Goal: Task Accomplishment & Management: Manage account settings

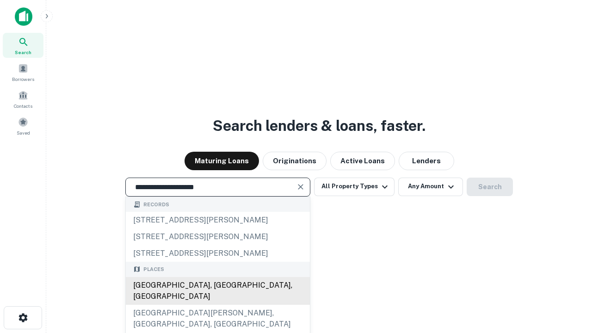
click at [217, 305] on div "[GEOGRAPHIC_DATA], [GEOGRAPHIC_DATA], [GEOGRAPHIC_DATA]" at bounding box center [218, 291] width 184 height 28
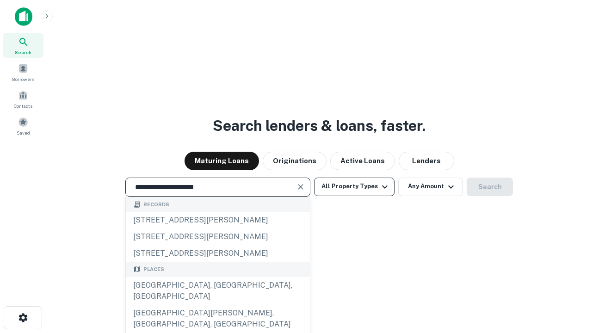
type input "**********"
click at [354, 186] on button "All Property Types" at bounding box center [354, 186] width 80 height 18
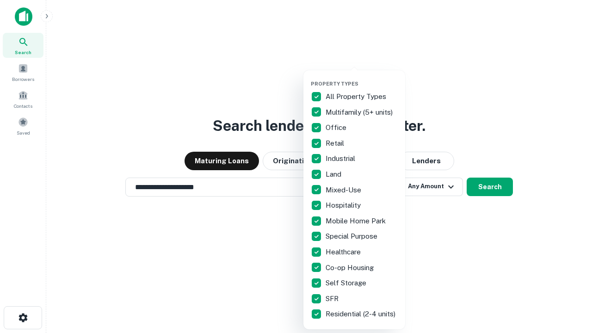
click at [361, 78] on button "button" at bounding box center [362, 78] width 102 height 0
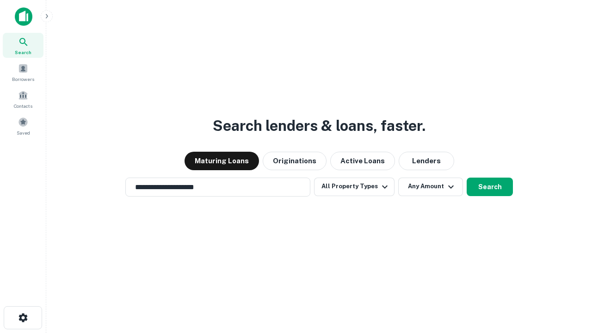
scroll to position [6, 111]
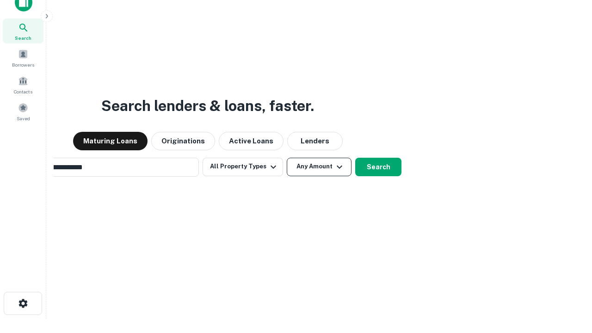
click at [287, 158] on button "Any Amount" at bounding box center [319, 167] width 65 height 18
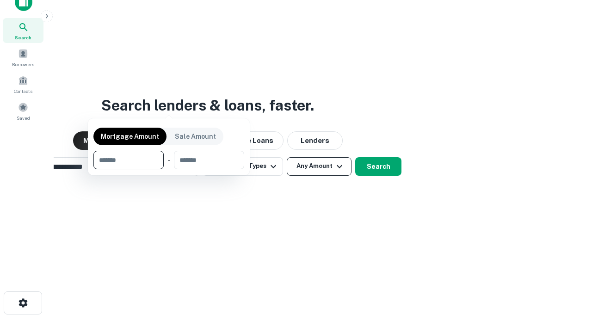
scroll to position [67, 262]
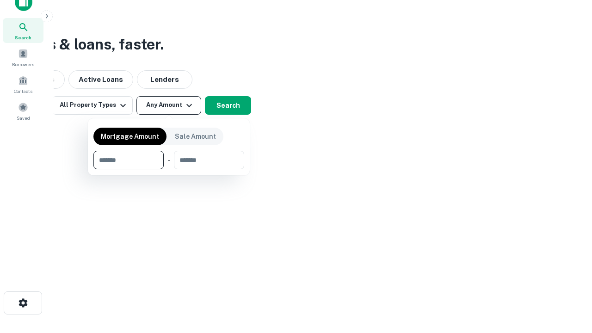
type input "*******"
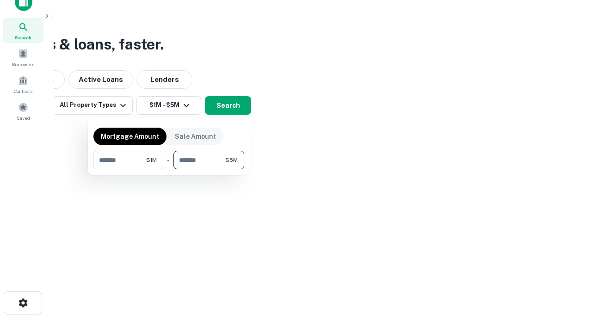
type input "*******"
click at [169, 169] on button "button" at bounding box center [168, 169] width 151 height 0
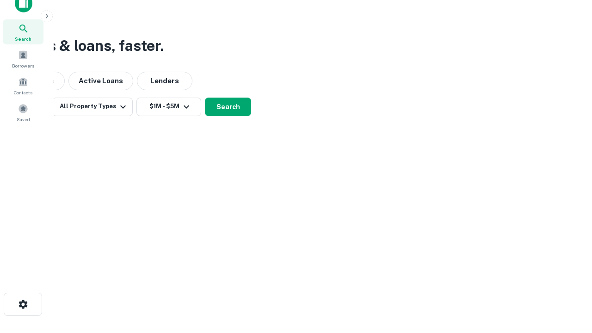
scroll to position [6, 171]
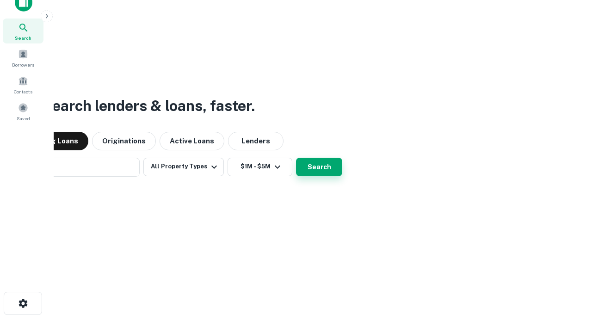
click at [296, 158] on button "Search" at bounding box center [319, 167] width 46 height 18
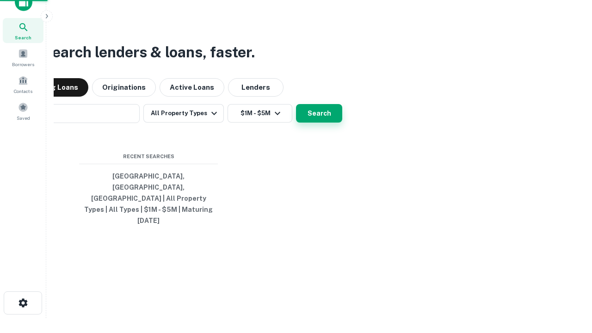
scroll to position [24, 262]
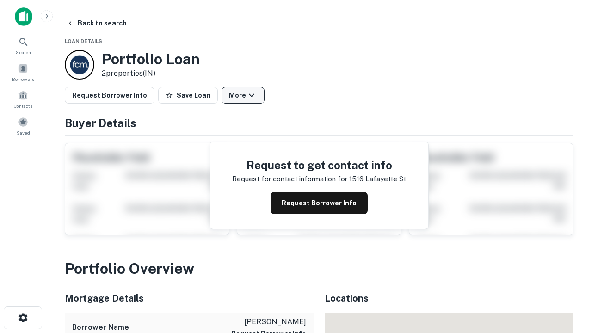
click at [243, 95] on button "More" at bounding box center [242, 95] width 43 height 17
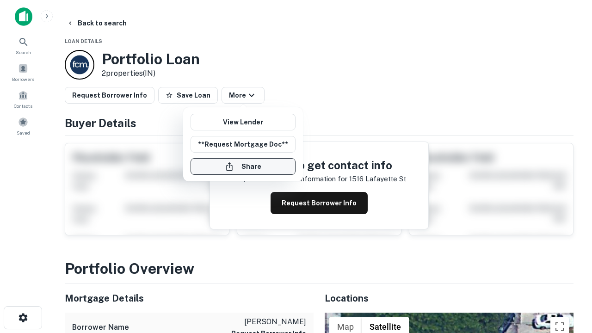
click at [243, 166] on button "Share" at bounding box center [242, 166] width 105 height 17
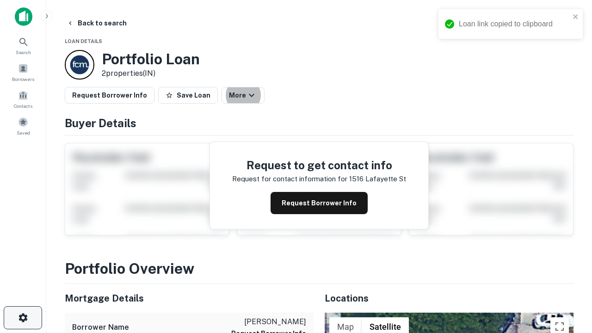
click at [23, 318] on icon "button" at bounding box center [23, 317] width 11 height 11
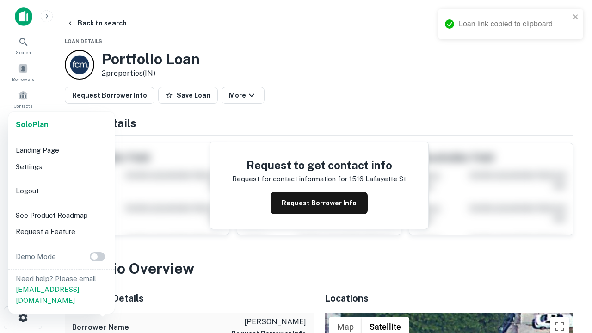
click at [61, 190] on li "Logout" at bounding box center [61, 191] width 99 height 17
